Goal: Communication & Community: Answer question/provide support

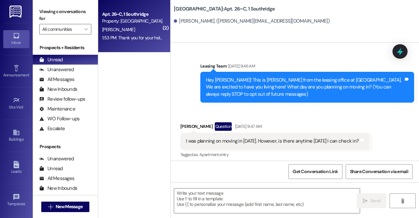
scroll to position [5784, 0]
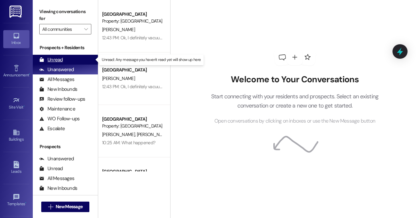
click at [69, 55] on div "Unread (0)" at bounding box center [65, 60] width 65 height 10
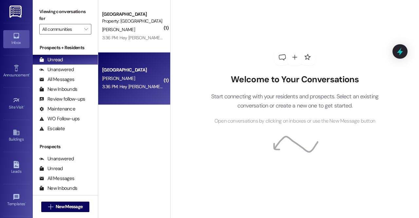
click at [136, 80] on div "K. Powell" at bounding box center [133, 78] width 62 height 8
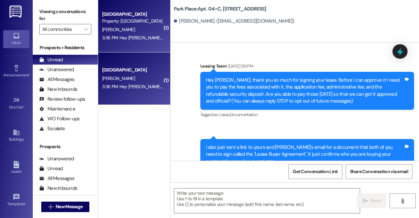
scroll to position [4054, 0]
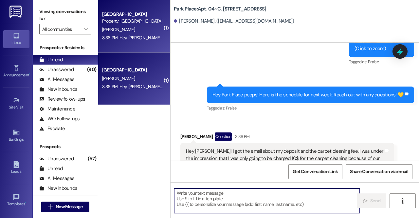
click at [249, 201] on textarea at bounding box center [267, 200] width 186 height 25
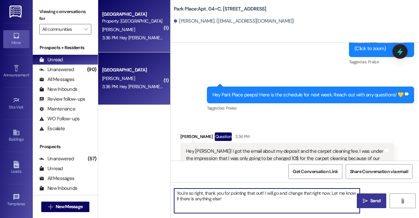
type textarea "You're so right, thank you for pointing that out!! I will go and change that ri…"
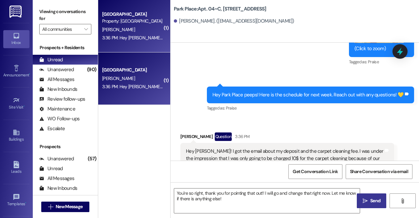
click at [374, 199] on span "Send" at bounding box center [376, 200] width 10 height 7
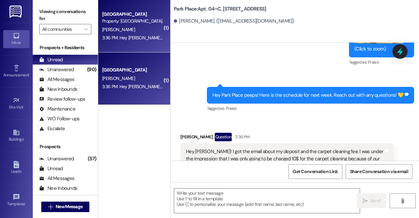
scroll to position [4107, 0]
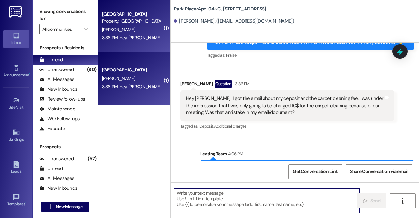
click at [263, 209] on textarea at bounding box center [267, 200] width 186 height 25
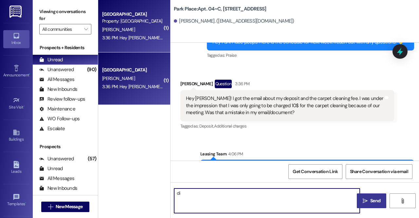
type textarea "d"
type textarea "D"
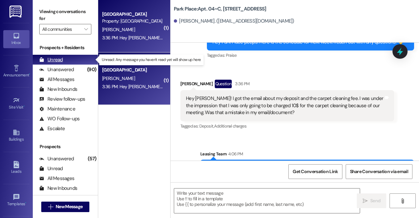
click at [65, 60] on div "Unread (0)" at bounding box center [65, 60] width 65 height 10
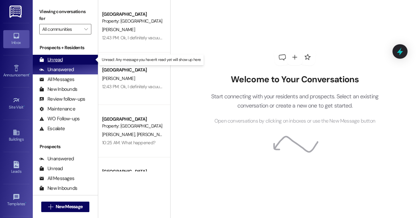
click at [61, 60] on div "Unread" at bounding box center [51, 59] width 24 height 7
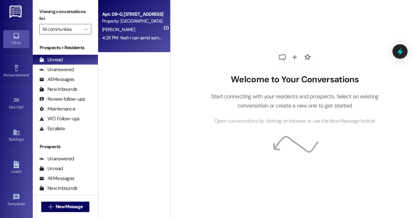
click at [121, 32] on div "C. Slater" at bounding box center [133, 30] width 62 height 8
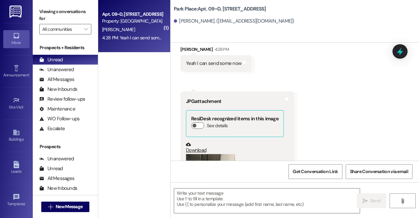
scroll to position [12513, 0]
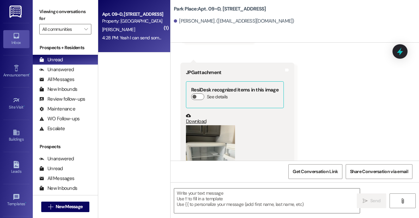
click at [196, 113] on link "Download" at bounding box center [235, 118] width 98 height 11
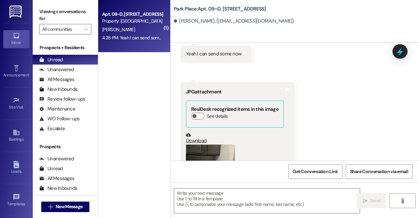
scroll to position [12492, 0]
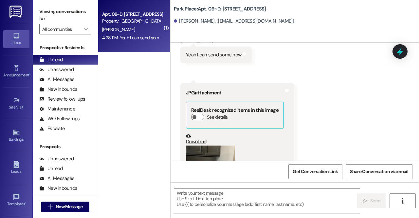
click at [192, 133] on link "Download" at bounding box center [235, 138] width 98 height 11
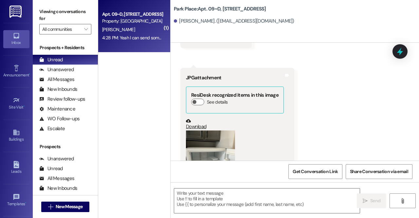
scroll to position [12513, 0]
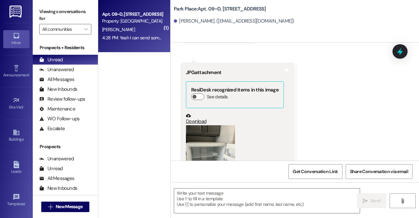
click at [202, 125] on button "Zoom image" at bounding box center [210, 158] width 49 height 66
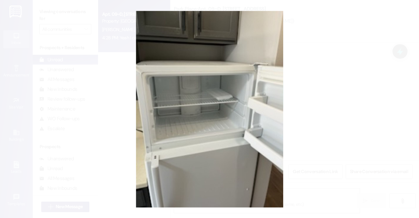
click at [202, 118] on button "Unzoom image" at bounding box center [209, 109] width 419 height 218
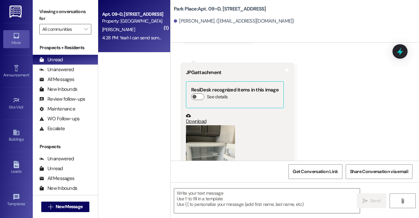
click at [202, 125] on button "Zoom image" at bounding box center [210, 158] width 49 height 66
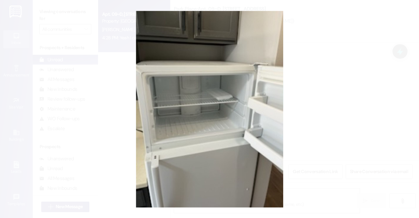
click at [202, 118] on button "Unzoom image" at bounding box center [209, 109] width 419 height 218
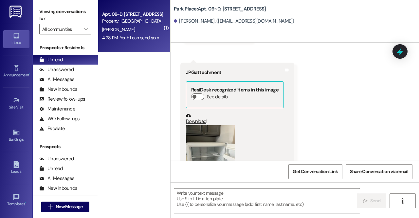
click at [198, 113] on link "Download" at bounding box center [235, 118] width 98 height 11
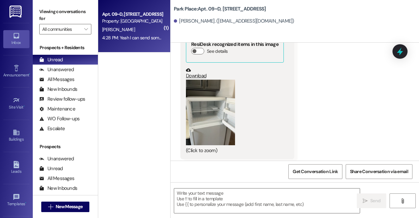
scroll to position [12586, 0]
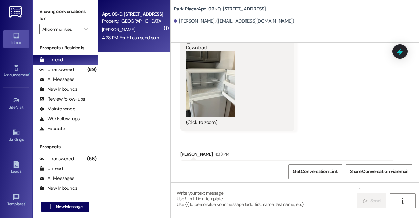
drag, startPoint x: 185, startPoint y: 118, endPoint x: 218, endPoint y: 148, distance: 44.5
click at [218, 165] on div "The main things are the freezer, mopping the floor downstairs (I was about to d…" at bounding box center [284, 182] width 199 height 35
copy div "The main things are the freezer, mopping the floor downstairs (I was about to d…"
click at [226, 201] on textarea at bounding box center [267, 200] width 186 height 25
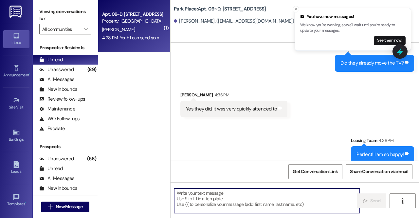
scroll to position [12860, 0]
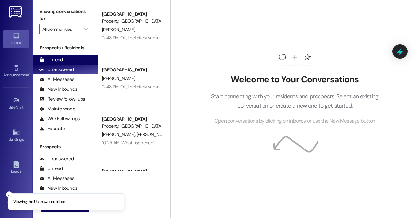
click at [69, 64] on div "Unread (0)" at bounding box center [65, 60] width 65 height 10
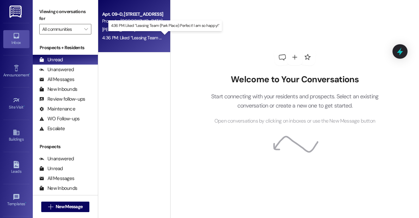
click at [129, 38] on div "4:36 PM: Liked “Leasing Team (Park Place): Perfect! I am so happy!” 4:36 PM: Li…" at bounding box center [165, 38] width 126 height 6
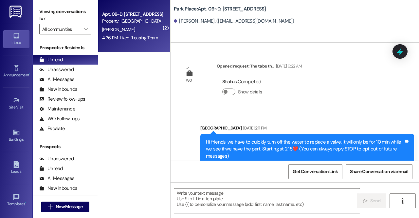
scroll to position [12881, 0]
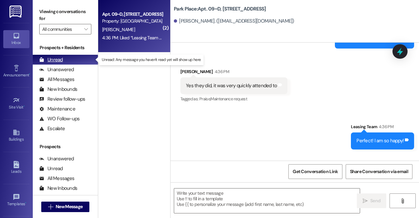
click at [77, 56] on div "Unread (0)" at bounding box center [65, 60] width 65 height 10
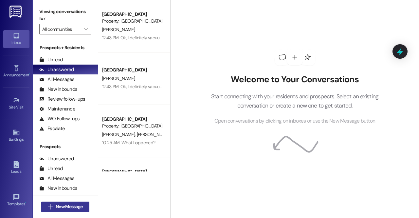
click at [76, 205] on span "New Message" at bounding box center [69, 206] width 27 height 7
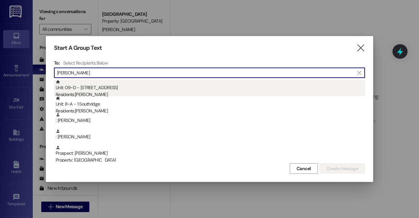
type input "[PERSON_NAME]"
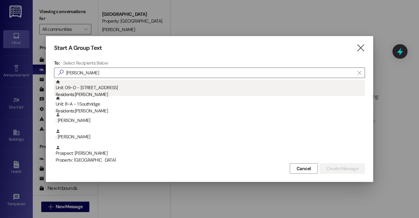
click at [107, 90] on div "Unit: 09~D - 1 Park Place Residents: [PERSON_NAME]" at bounding box center [211, 89] width 310 height 19
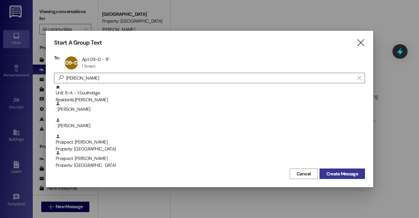
click at [348, 173] on span "Create Message" at bounding box center [343, 173] width 32 height 7
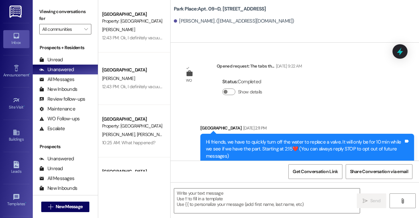
scroll to position [12881, 0]
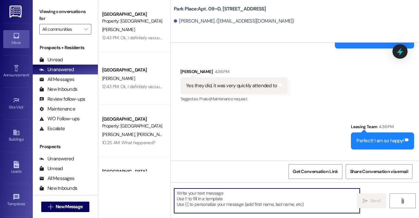
click at [230, 196] on textarea at bounding box center [267, 200] width 186 height 25
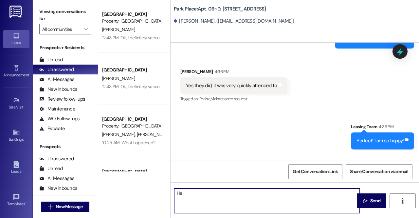
type textarea "H"
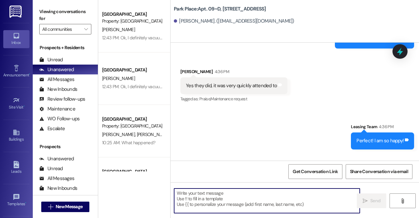
type textarea "e"
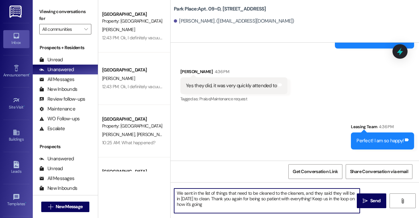
click at [219, 199] on textarea "We sent in the list of things that need to be cleaned to the cleaners, and they…" at bounding box center [267, 200] width 186 height 25
click at [273, 209] on textarea "We sent in the list of things that need to be cleaned to the cleaners, and they…" at bounding box center [267, 200] width 186 height 25
click at [266, 207] on textarea "We sent in the list of things that need to be cleaned to the cleaners, and they…" at bounding box center [267, 200] width 186 height 25
type textarea "We sent in the list of things that need to be cleaned to the cleaners, and they…"
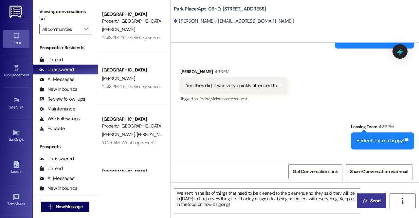
click at [377, 202] on span "Send" at bounding box center [376, 200] width 10 height 7
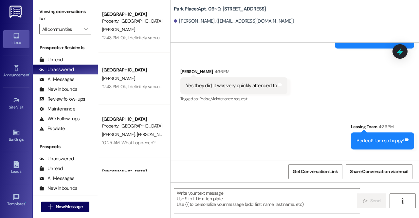
scroll to position [12940, 0]
